Goal: Information Seeking & Learning: Learn about a topic

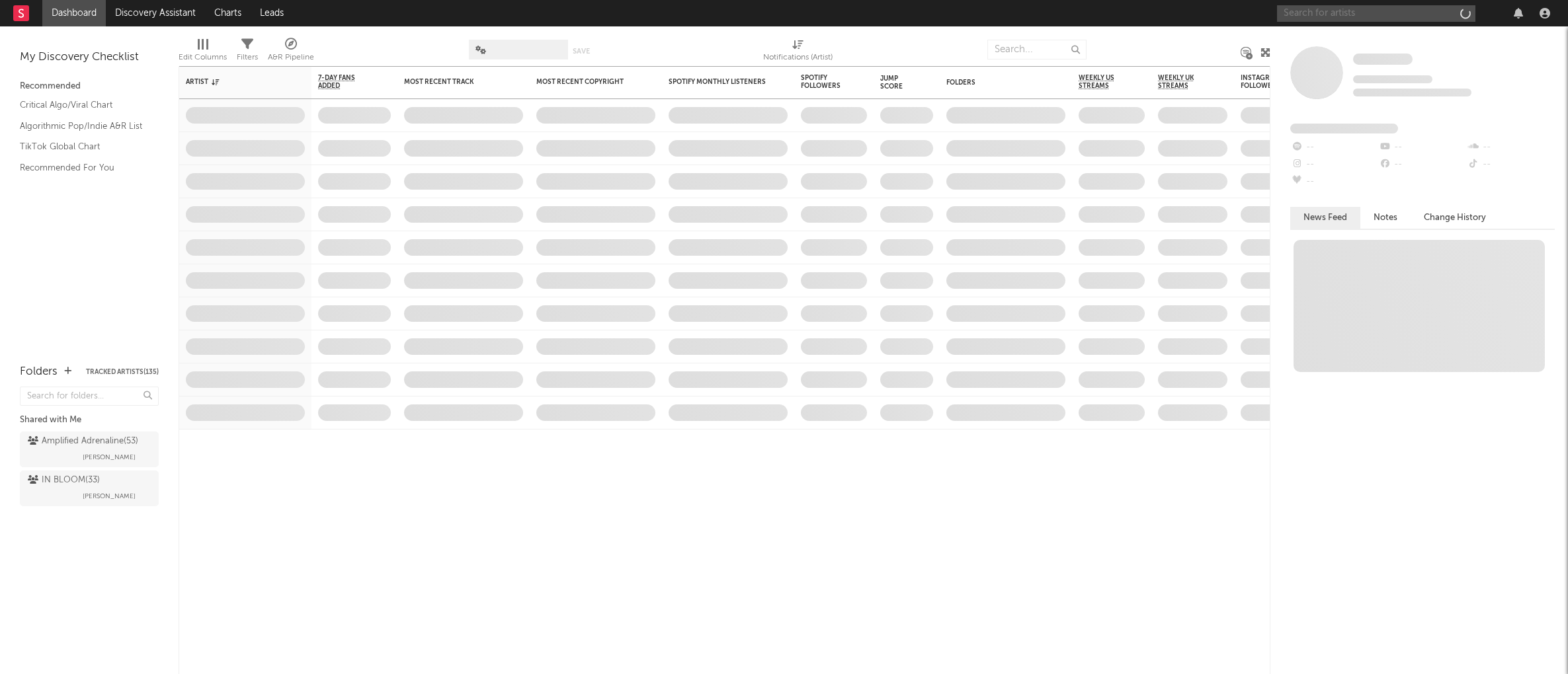
click at [1332, 12] on input "text" at bounding box center [1376, 13] width 199 height 17
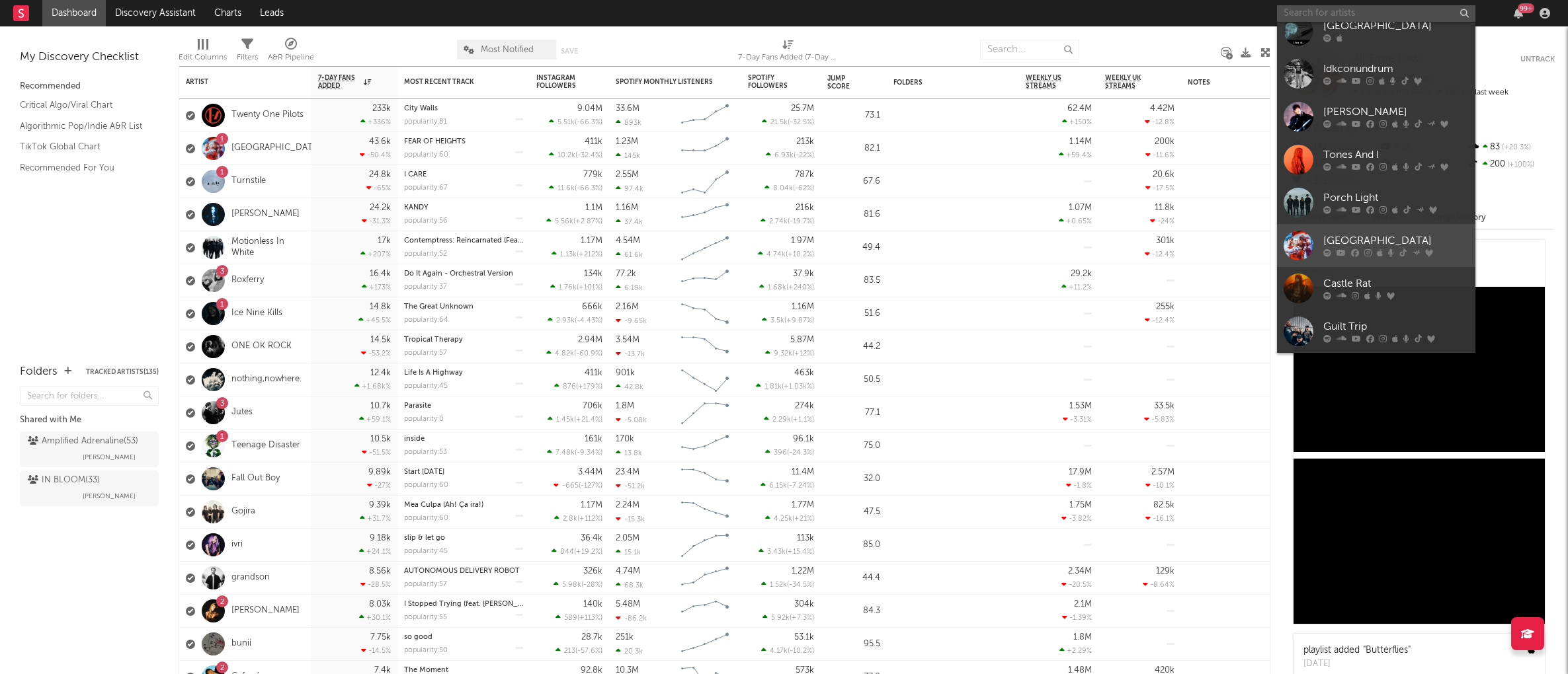
scroll to position [122, 0]
click at [1360, 244] on div "[GEOGRAPHIC_DATA]" at bounding box center [1396, 241] width 145 height 16
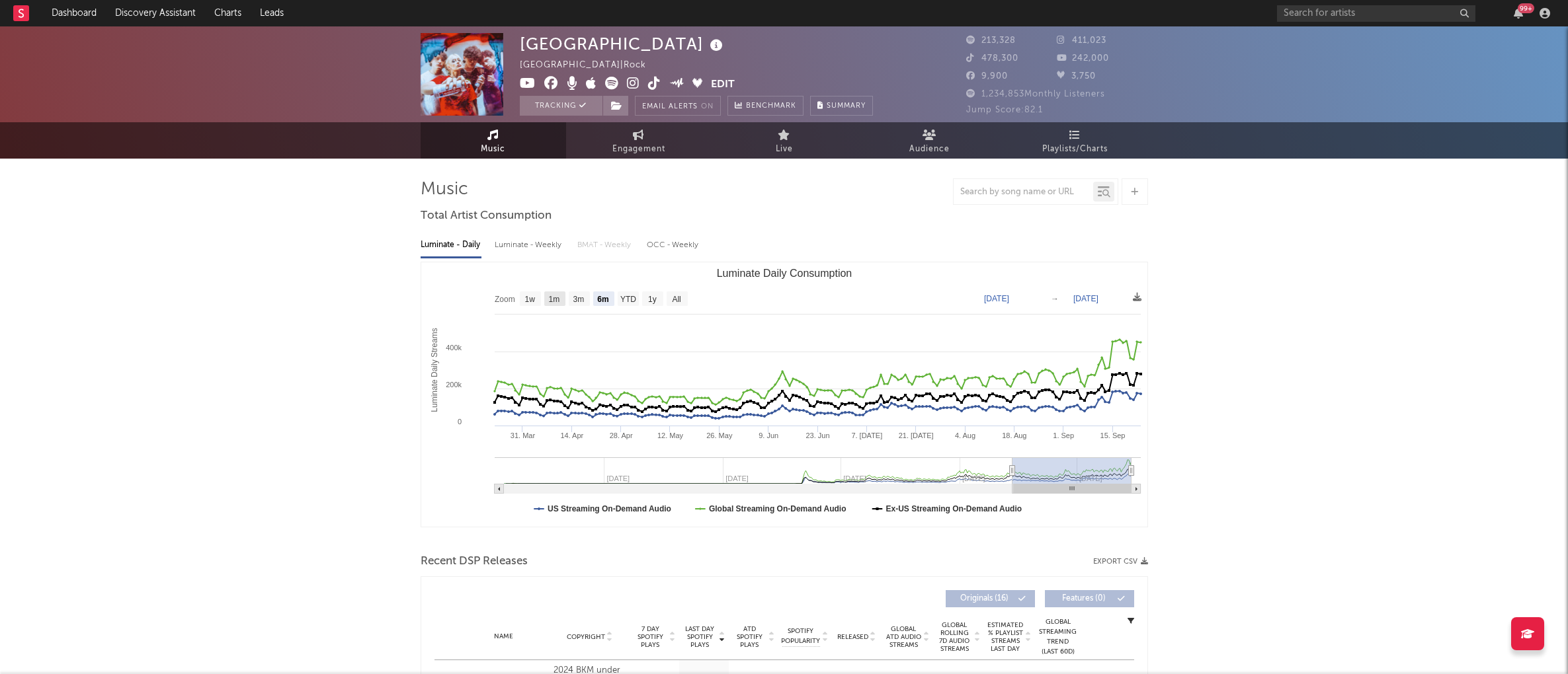
click at [558, 300] on text "1m" at bounding box center [553, 299] width 11 height 9
select select "1m"
type input "[DATE]"
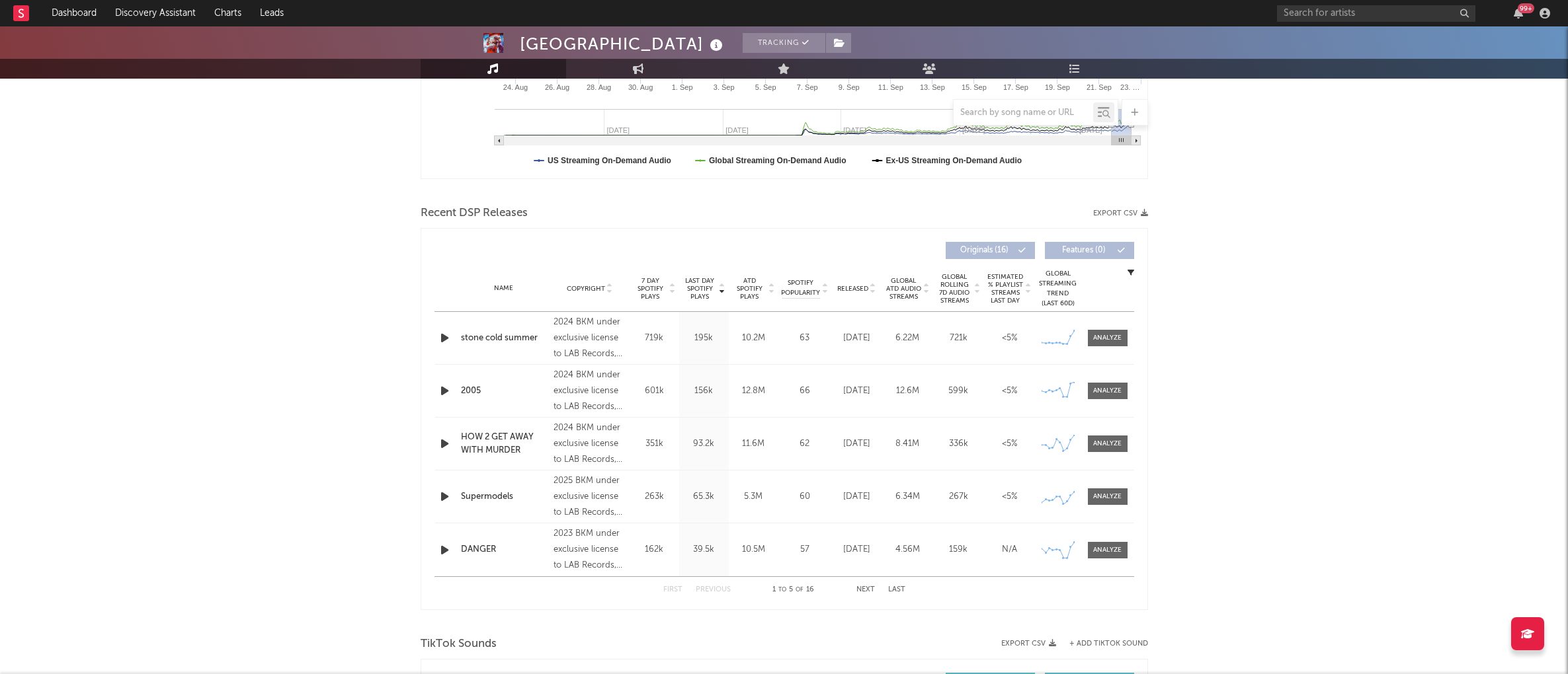
scroll to position [364, 0]
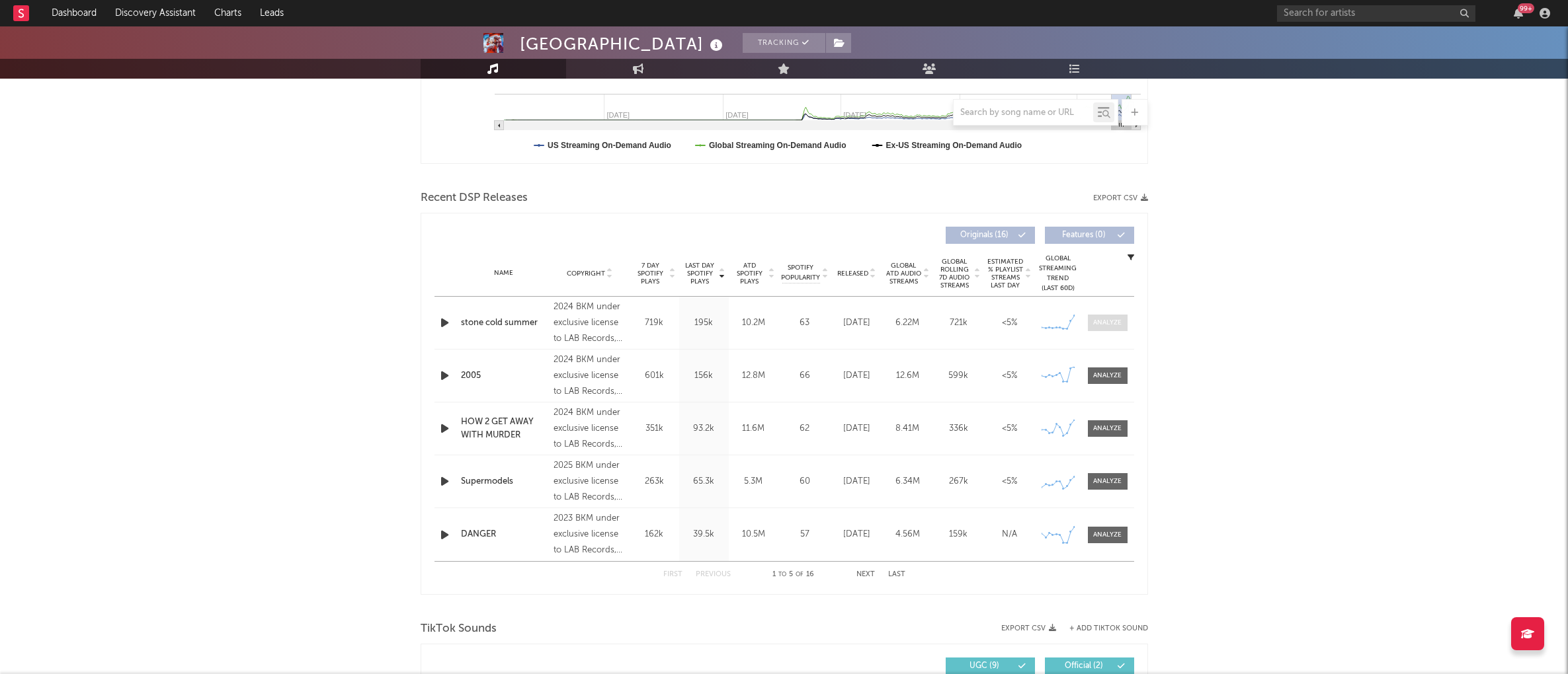
click at [1116, 325] on div at bounding box center [1107, 323] width 29 height 10
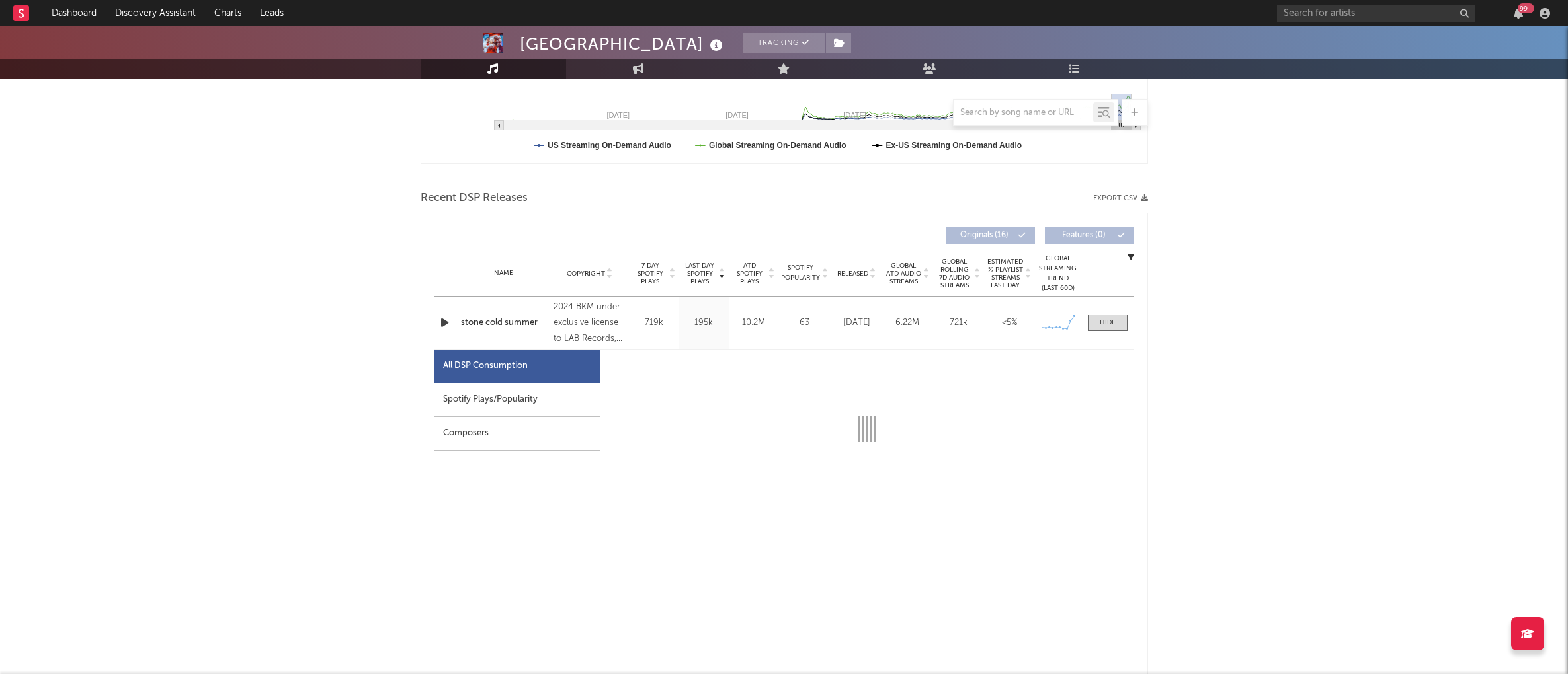
select select "6m"
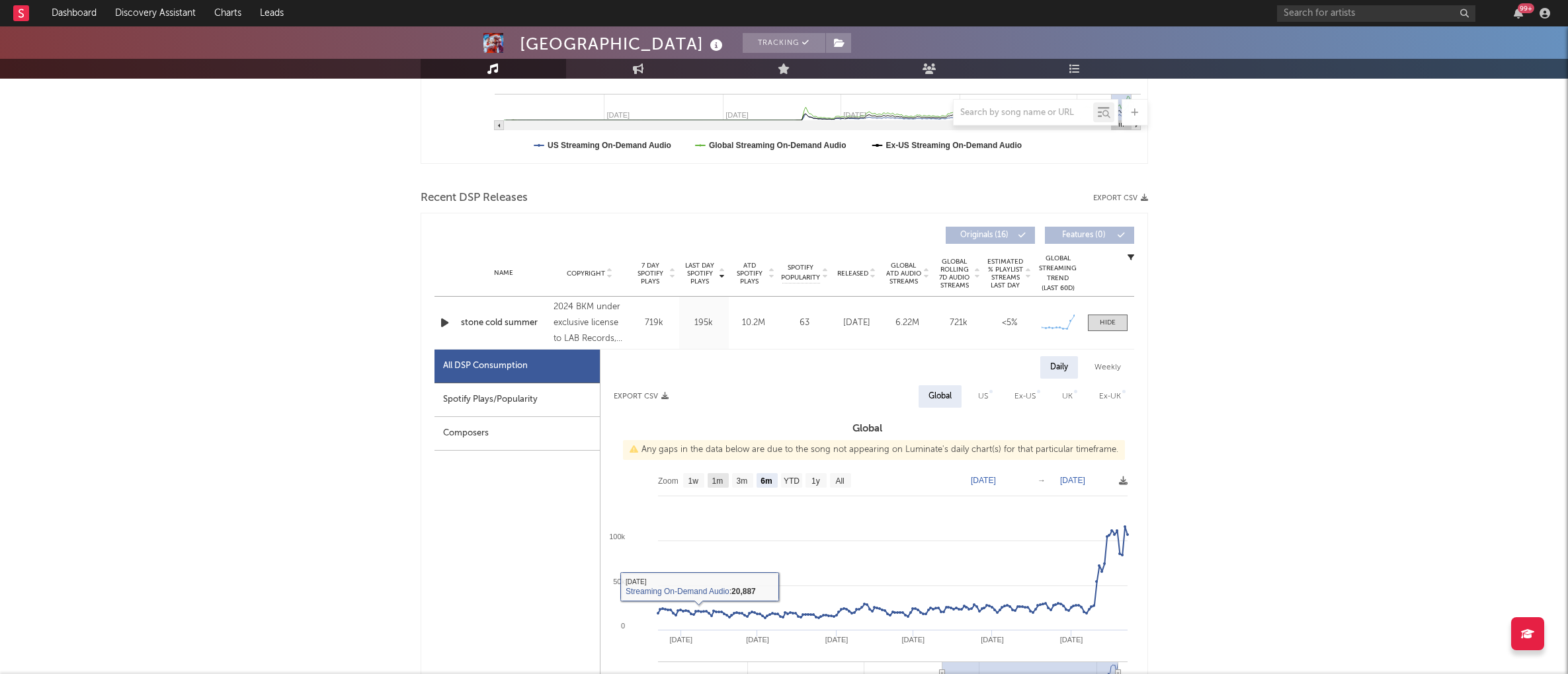
click at [718, 484] on text "1m" at bounding box center [717, 480] width 11 height 9
select select "1m"
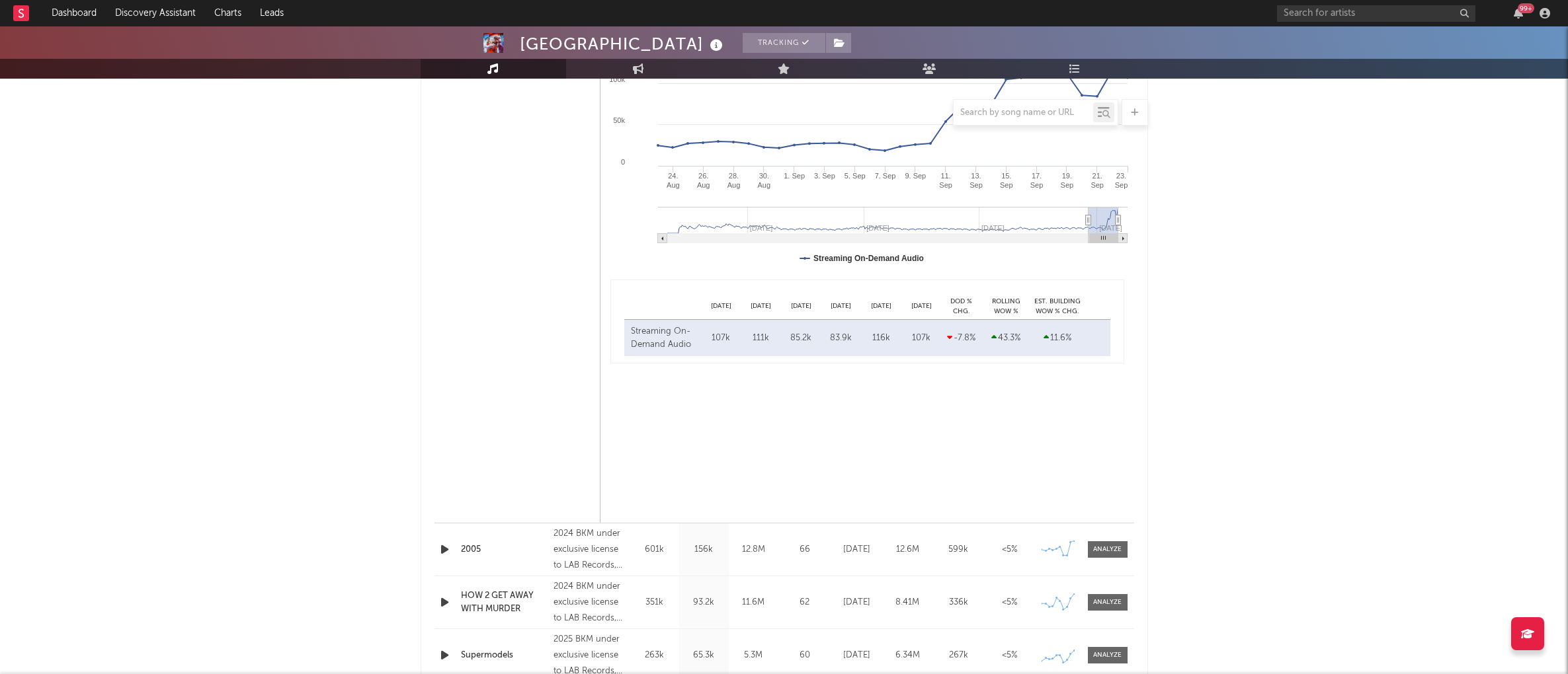
scroll to position [1033, 0]
